Goal: Navigation & Orientation: Find specific page/section

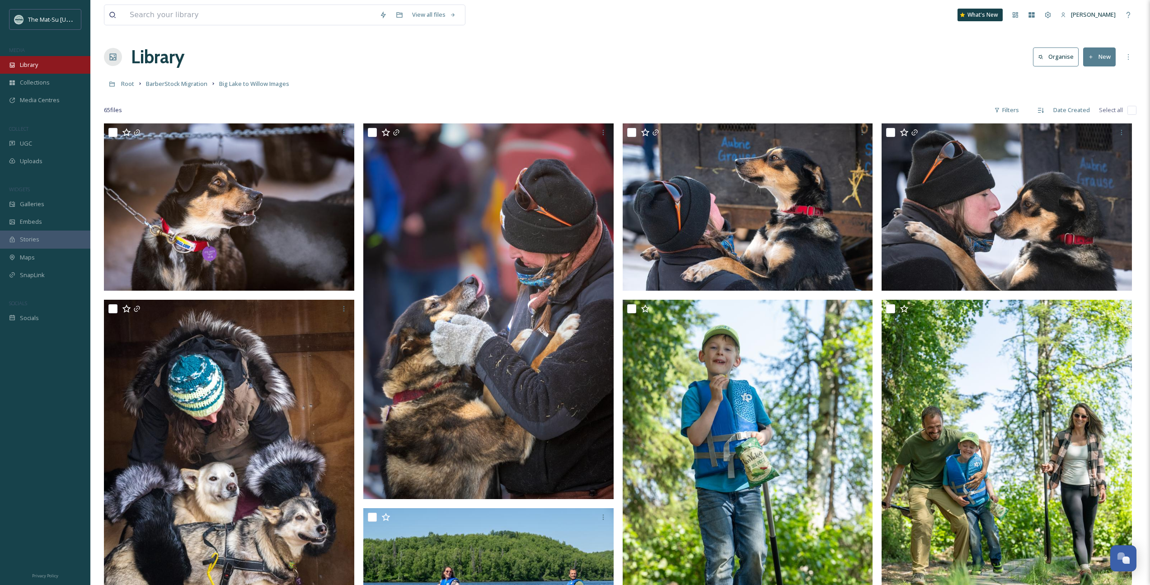
click at [38, 66] on span "Library" at bounding box center [29, 65] width 18 height 9
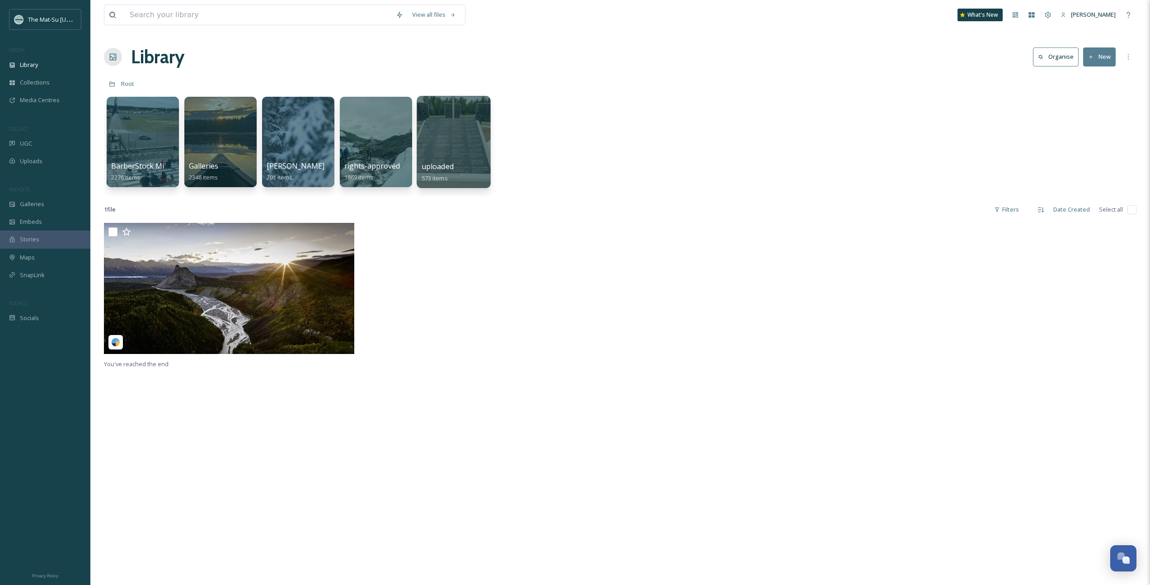
click at [448, 155] on div at bounding box center [454, 142] width 74 height 92
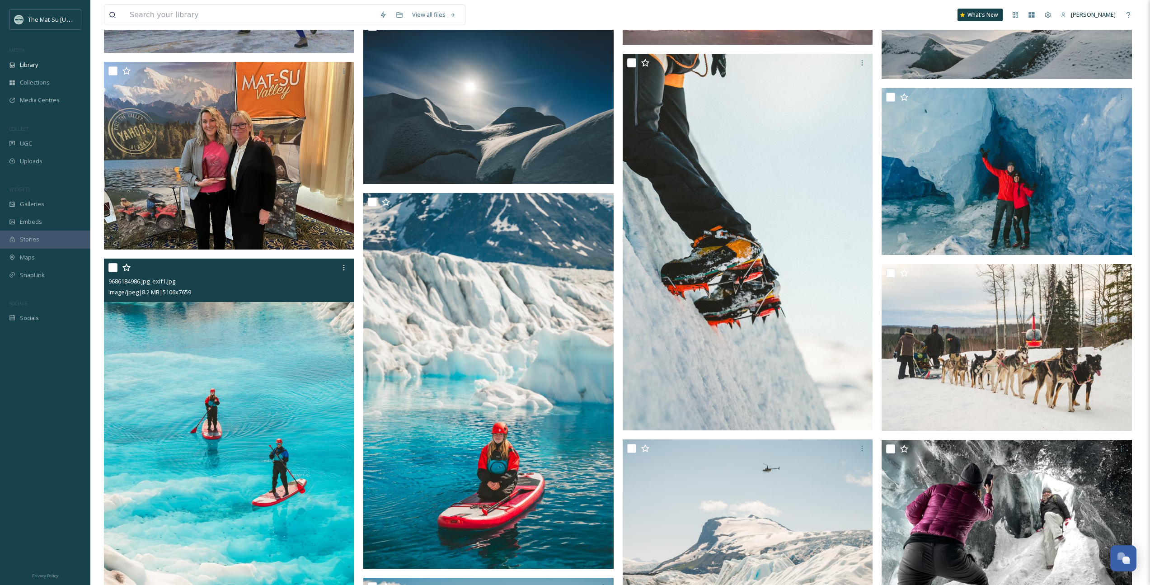
scroll to position [301, 0]
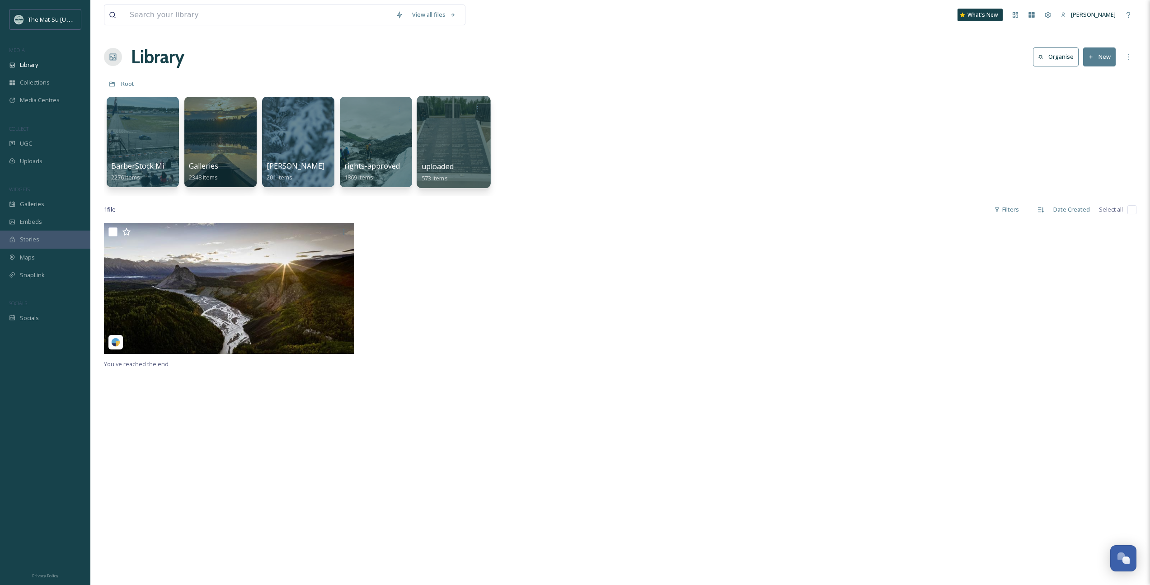
click at [459, 131] on div at bounding box center [454, 142] width 74 height 92
click at [468, 136] on div at bounding box center [454, 142] width 74 height 92
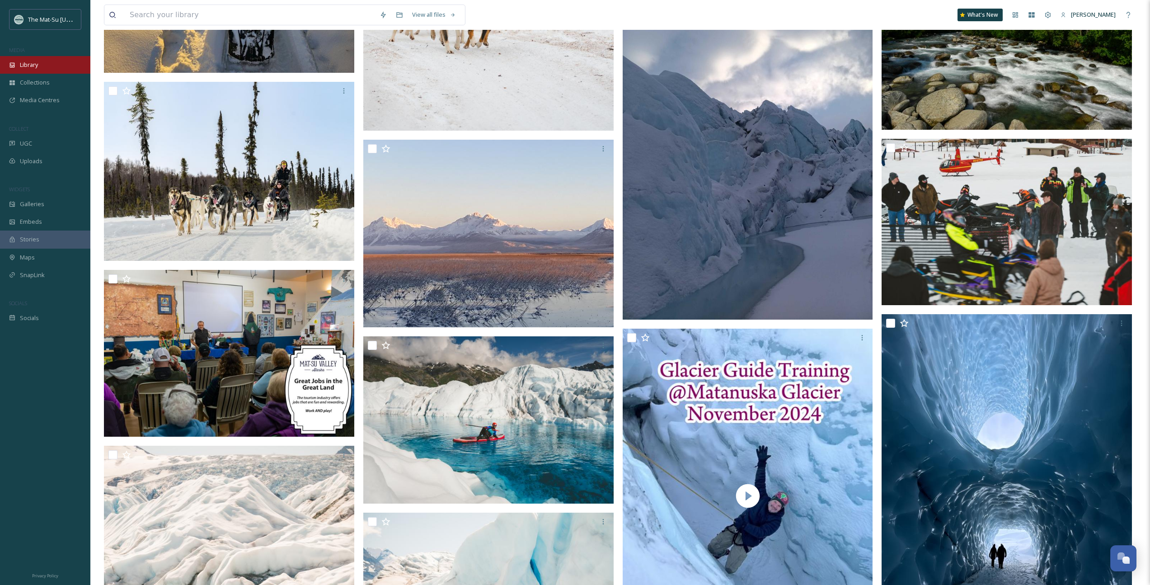
scroll to position [4388, 0]
